Goal: Task Accomplishment & Management: Complete application form

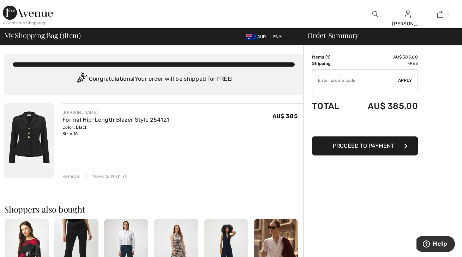
scroll to position [1, 0]
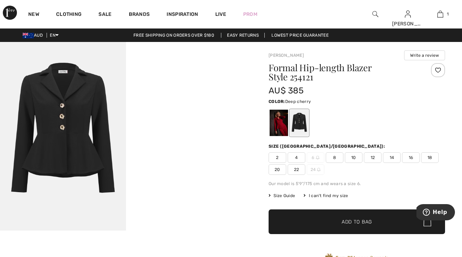
click at [280, 126] on div at bounding box center [279, 123] width 18 height 26
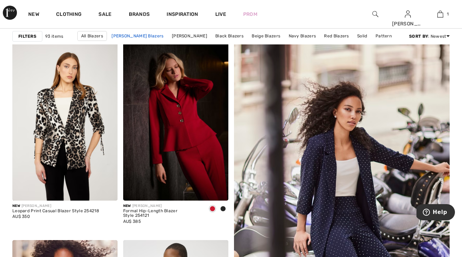
click at [146, 35] on link "[PERSON_NAME] Blazers" at bounding box center [137, 35] width 59 height 9
click at [146, 34] on link "Joseph Ribkoff Blazers" at bounding box center [137, 35] width 59 height 9
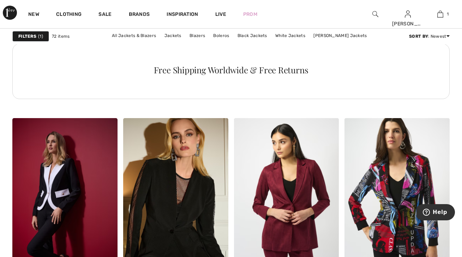
scroll to position [900, 0]
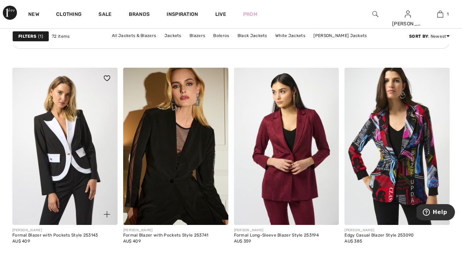
click at [54, 149] on img at bounding box center [64, 147] width 105 height 158
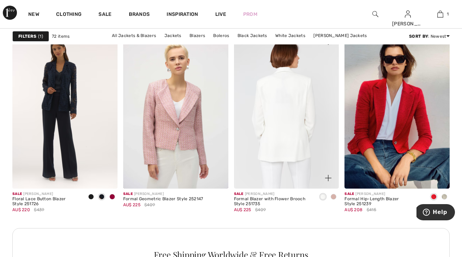
scroll to position [1246, 0]
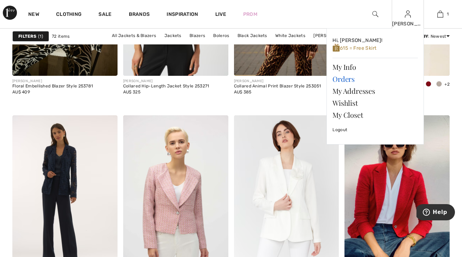
click at [347, 80] on link "Orders" at bounding box center [374, 79] width 85 height 12
click at [347, 79] on link "Orders" at bounding box center [374, 79] width 85 height 12
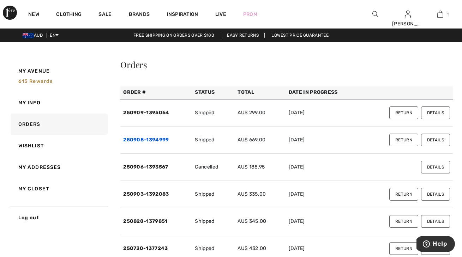
click at [164, 140] on link "250908-1394999" at bounding box center [146, 140] width 46 height 6
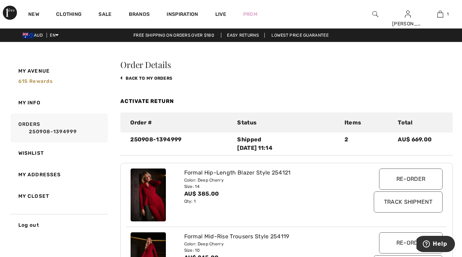
click at [235, 38] on div "AUD EN English Français Free shipping on orders over $180 Easy Returns Lowest P…" at bounding box center [231, 35] width 462 height 13
click at [237, 37] on link "Easy Returns" at bounding box center [243, 35] width 44 height 5
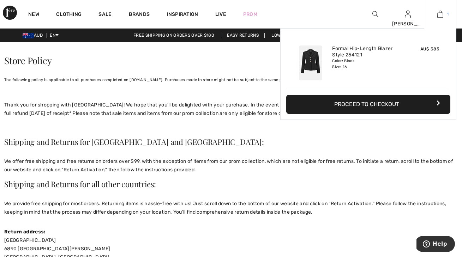
click at [441, 14] on img at bounding box center [440, 14] width 6 height 8
click at [392, 59] on div "Color: Black Size: 16" at bounding box center [367, 63] width 70 height 11
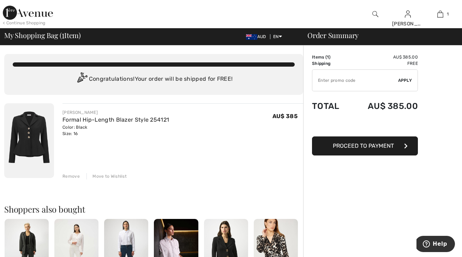
click at [76, 176] on div "Remove" at bounding box center [70, 176] width 17 height 6
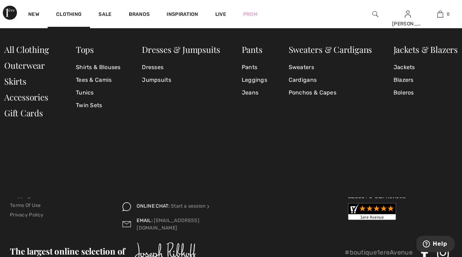
scroll to position [817, 0]
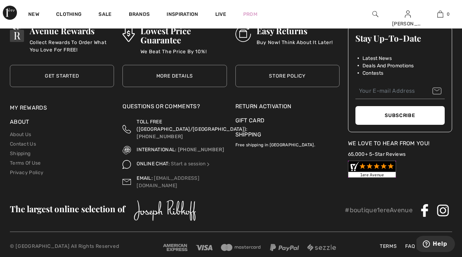
click at [250, 105] on div "Return Activation" at bounding box center [287, 106] width 104 height 8
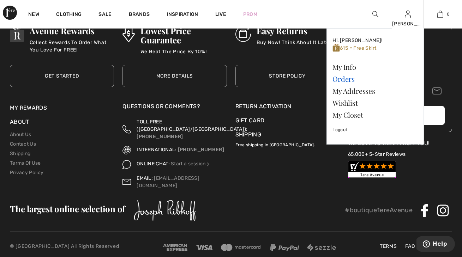
click at [341, 77] on link "Orders" at bounding box center [374, 79] width 85 height 12
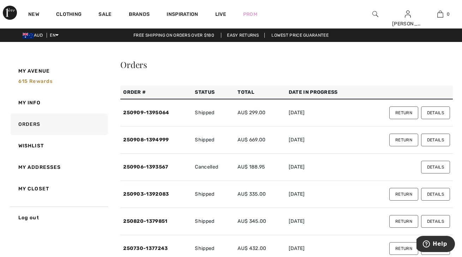
click at [263, 140] on td "AU$ 669.00" at bounding box center [260, 140] width 51 height 27
click at [163, 140] on link "250908-1394999" at bounding box center [146, 140] width 46 height 6
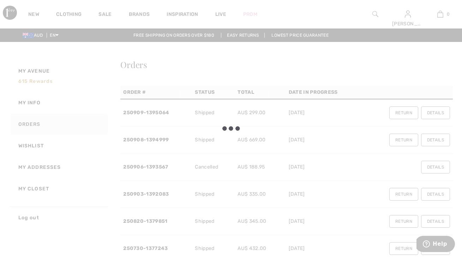
click at [163, 140] on div at bounding box center [231, 128] width 462 height 257
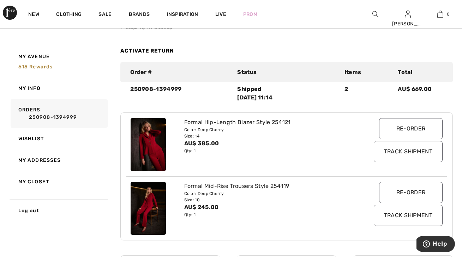
scroll to position [104, 0]
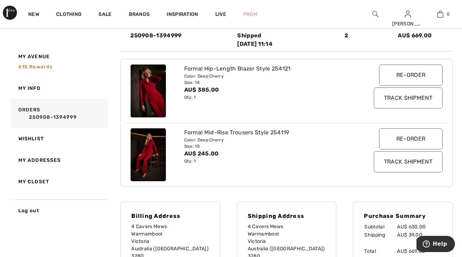
click at [199, 159] on div "Qty: 1" at bounding box center [273, 161] width 179 height 6
click at [250, 146] on div "Size: 10" at bounding box center [273, 146] width 179 height 6
click at [251, 146] on div "Size: 10" at bounding box center [273, 146] width 179 height 6
click at [256, 138] on div "Color: Deep Cherry" at bounding box center [273, 140] width 179 height 6
click at [256, 137] on div "Color: Deep Cherry" at bounding box center [273, 140] width 179 height 6
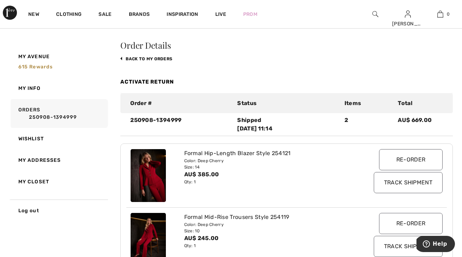
scroll to position [0, 0]
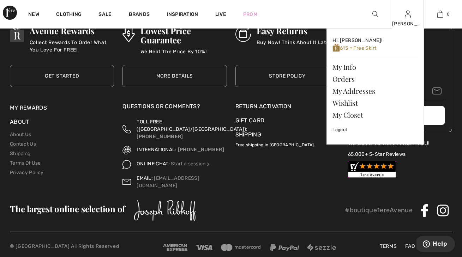
click at [407, 18] on img at bounding box center [408, 14] width 6 height 8
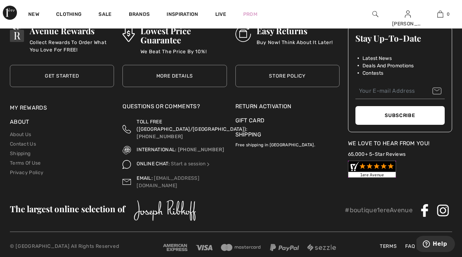
click at [284, 107] on div "Return Activation" at bounding box center [287, 106] width 104 height 8
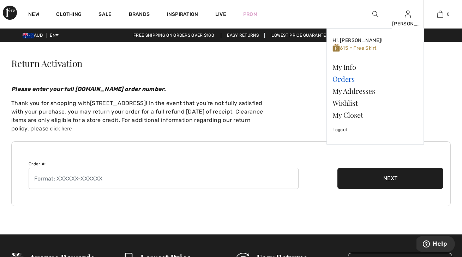
click at [345, 78] on link "Orders" at bounding box center [374, 79] width 85 height 12
click at [349, 79] on link "Orders" at bounding box center [374, 79] width 85 height 12
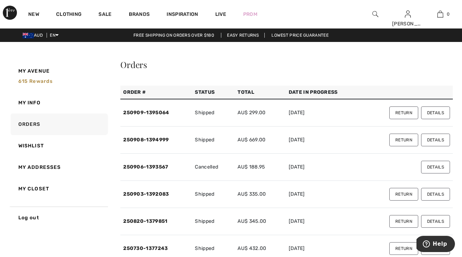
click at [405, 142] on button "Return" at bounding box center [403, 140] width 29 height 13
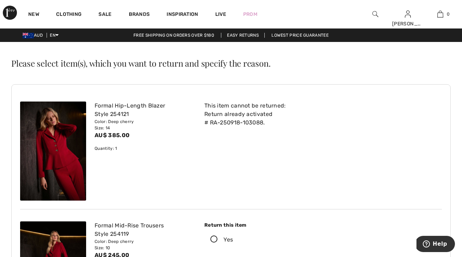
scroll to position [47, 0]
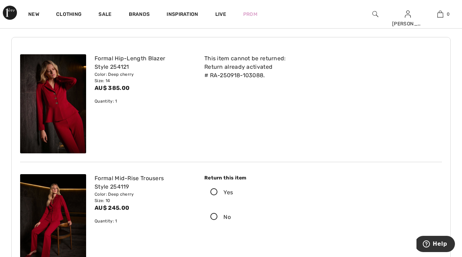
click at [213, 191] on icon at bounding box center [214, 192] width 19 height 7
click at [233, 191] on input "Yes" at bounding box center [235, 192] width 5 height 21
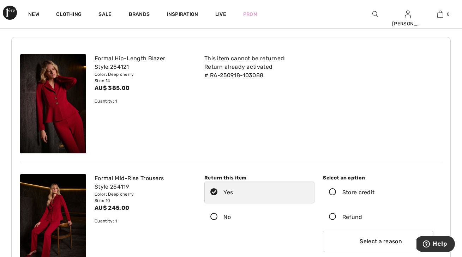
click at [333, 217] on icon at bounding box center [332, 217] width 19 height 7
click at [362, 217] on input "Refund" at bounding box center [364, 217] width 5 height 21
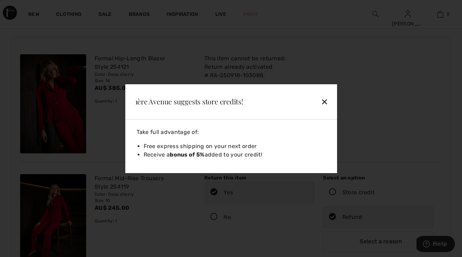
click at [326, 100] on div "✕" at bounding box center [308, 101] width 46 height 15
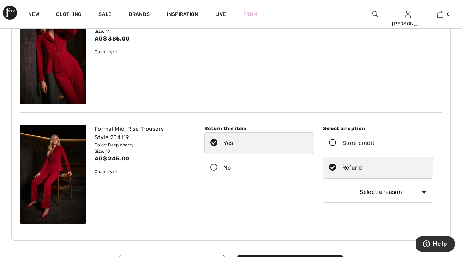
scroll to position [98, 0]
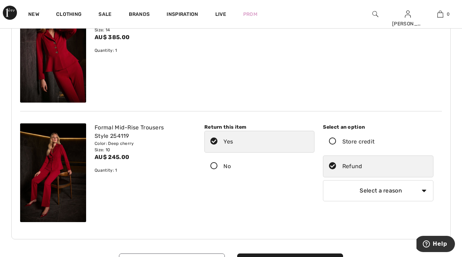
select select "other"
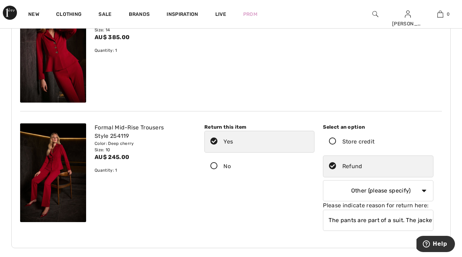
scroll to position [157, 0]
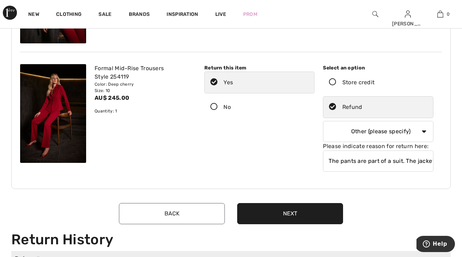
type input "The pants are part of a suit. The jacket is being"
click at [312, 219] on button "Next" at bounding box center [290, 213] width 106 height 21
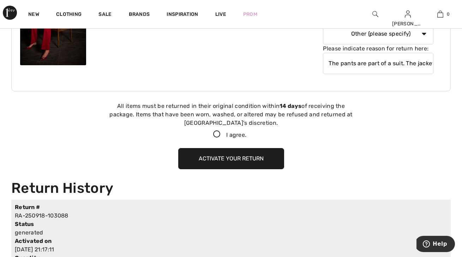
scroll to position [314, 0]
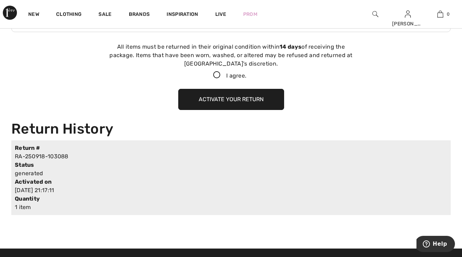
click at [214, 72] on icon at bounding box center [217, 75] width 19 height 7
click at [246, 73] on input "I agree." at bounding box center [248, 75] width 5 height 5
checkbox input "true"
click at [214, 99] on button "Activate your return" at bounding box center [231, 99] width 106 height 21
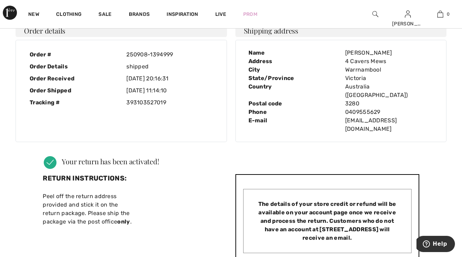
scroll to position [0, 0]
